Goal: Navigation & Orientation: Go to known website

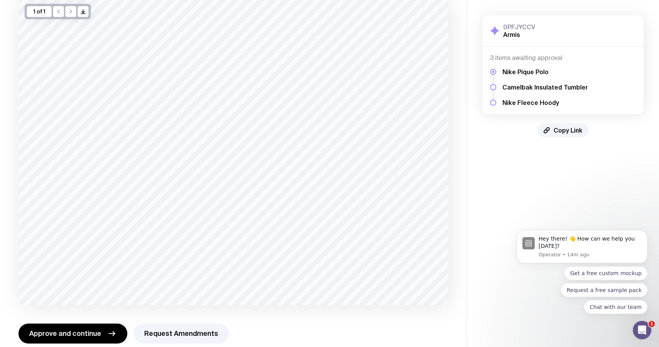
scroll to position [67, 0]
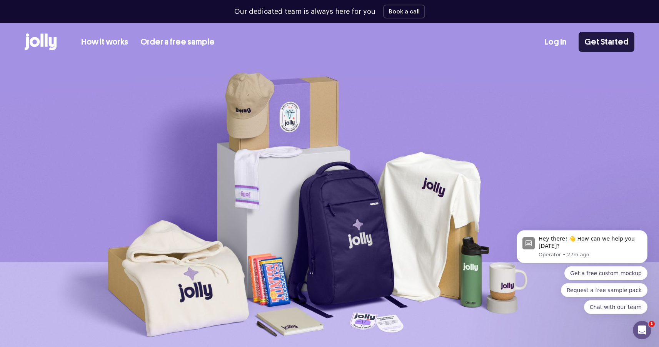
click at [597, 38] on link "Get Started" at bounding box center [607, 42] width 56 height 20
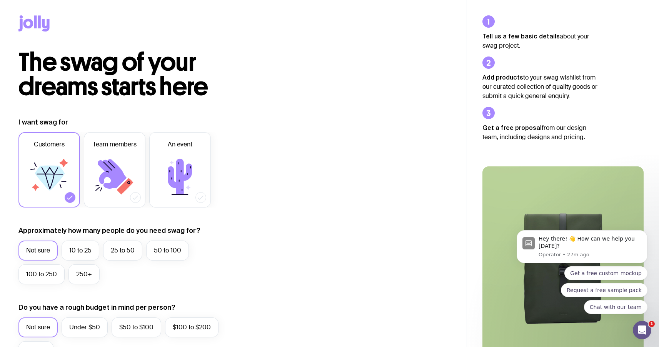
click at [31, 26] on icon at bounding box center [28, 24] width 10 height 10
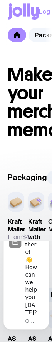
click at [42, 67] on header "Make your merch memorable" at bounding box center [26, 102] width 52 height 111
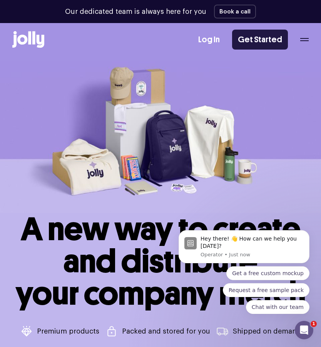
click at [188, 35] on link "Get Started" at bounding box center [260, 40] width 56 height 20
click at [259, 39] on link "Get Started" at bounding box center [260, 40] width 56 height 20
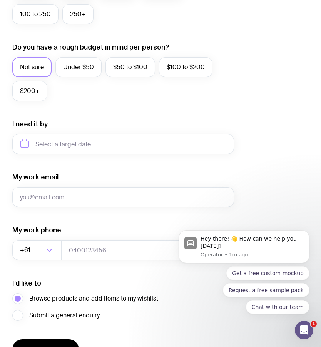
scroll to position [337, 0]
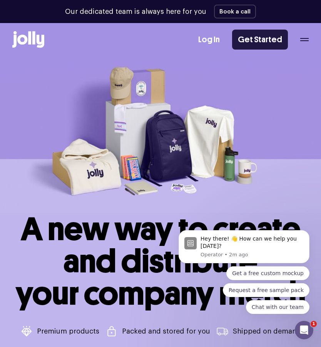
click at [267, 43] on link "Get Started" at bounding box center [260, 40] width 56 height 20
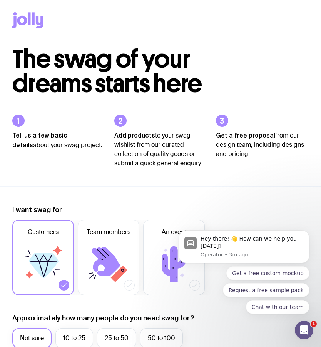
click at [35, 19] on icon at bounding box center [27, 20] width 31 height 16
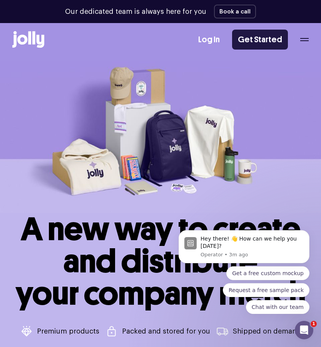
click at [272, 48] on link "Get Started" at bounding box center [260, 40] width 56 height 20
